Goal: Task Accomplishment & Management: Use online tool/utility

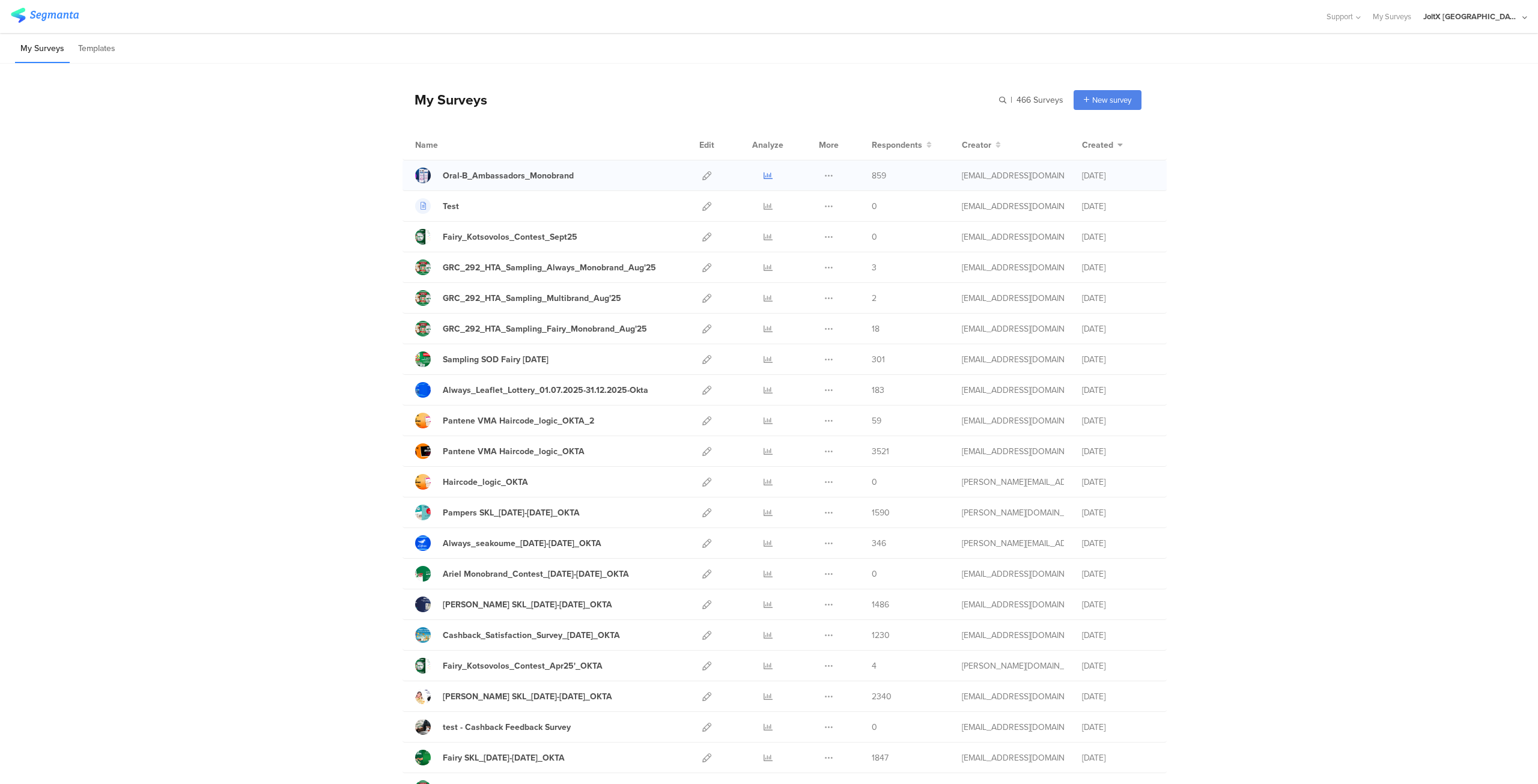
click at [763, 175] on icon at bounding box center [768, 176] width 9 height 9
